Goal: Task Accomplishment & Management: Use online tool/utility

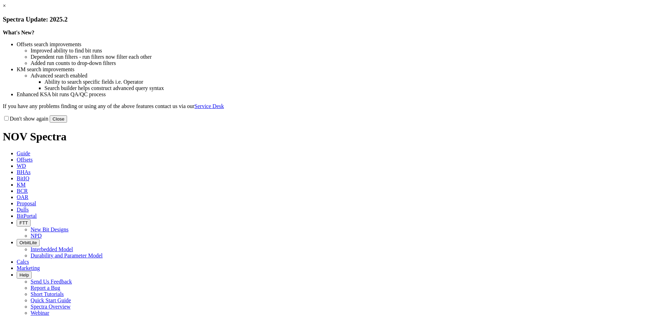
click at [67, 123] on button "Close" at bounding box center [58, 118] width 17 height 7
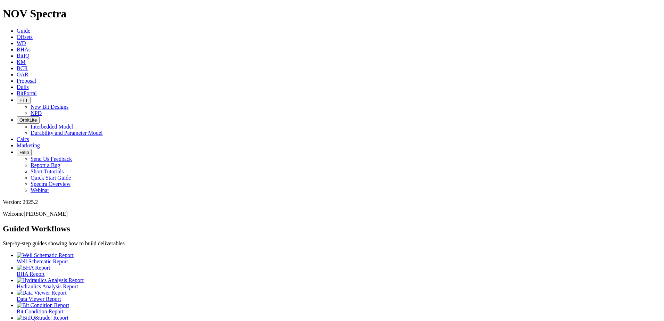
click at [29, 84] on span "Dulls" at bounding box center [23, 87] width 12 height 6
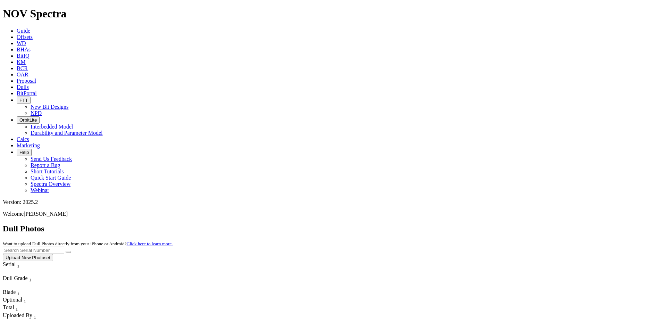
click at [64, 246] on input "text" at bounding box center [33, 249] width 61 height 7
click at [64, 246] on input "A320180" at bounding box center [33, 249] width 61 height 7
type input "A320180"
click at [71, 251] on button "submit" at bounding box center [69, 252] width 6 height 2
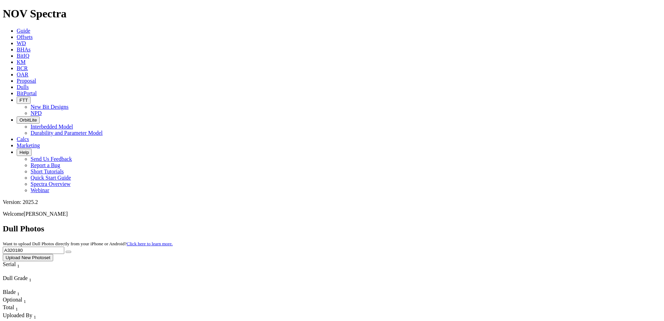
click at [53, 254] on button "Upload New Photoset" at bounding box center [28, 257] width 50 height 7
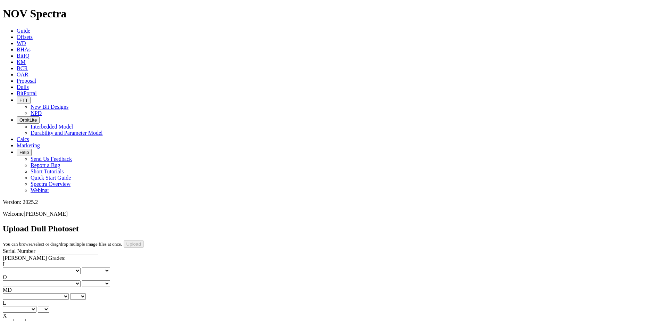
click at [54, 247] on input "Serial Number" at bounding box center [67, 250] width 61 height 7
paste input "A320180"
type input "A320180"
click at [33, 267] on select "No lost, worn or damaged cutters 0 1 2 3 4 5 6 7 8 No diamond table left on any…" at bounding box center [42, 270] width 78 height 7
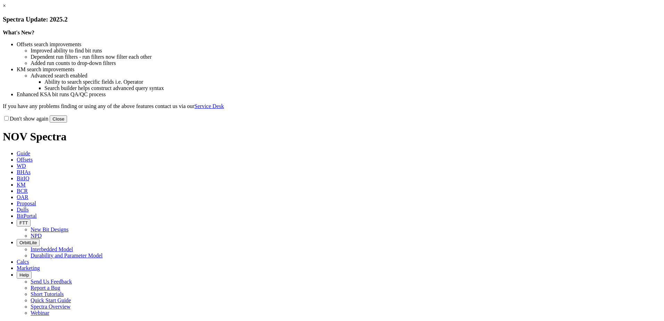
click at [67, 123] on button "Close" at bounding box center [58, 118] width 17 height 7
